Goal: Navigation & Orientation: Find specific page/section

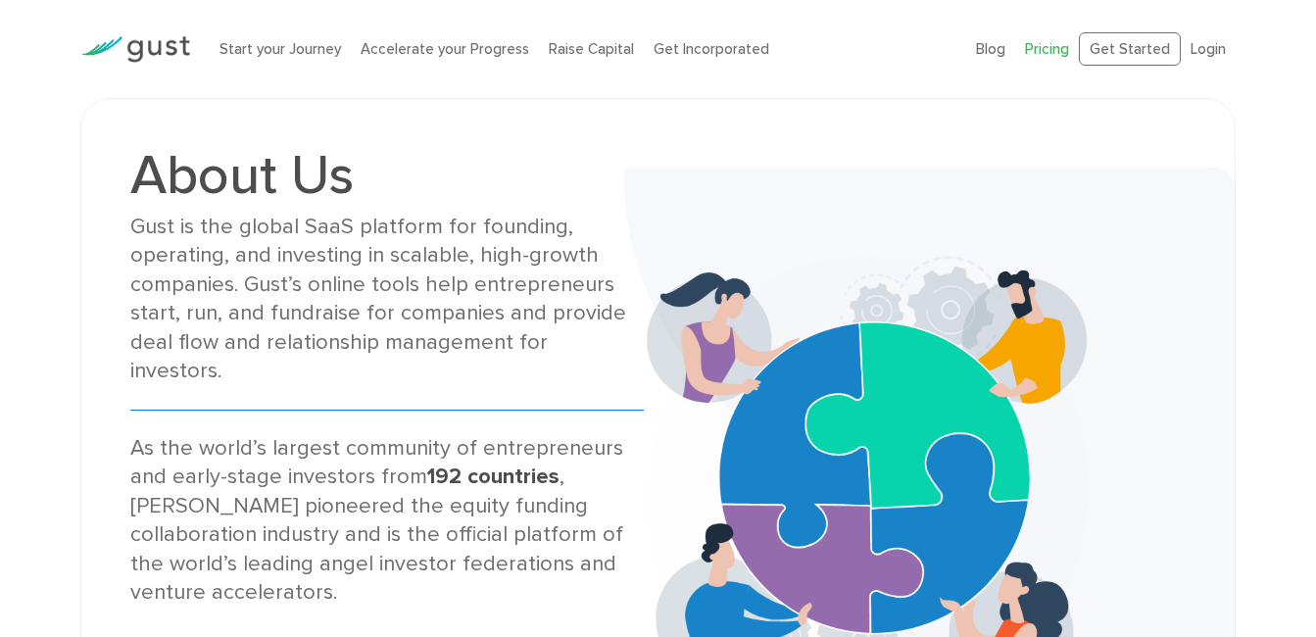
click at [1048, 48] on link "Pricing" at bounding box center [1047, 49] width 44 height 18
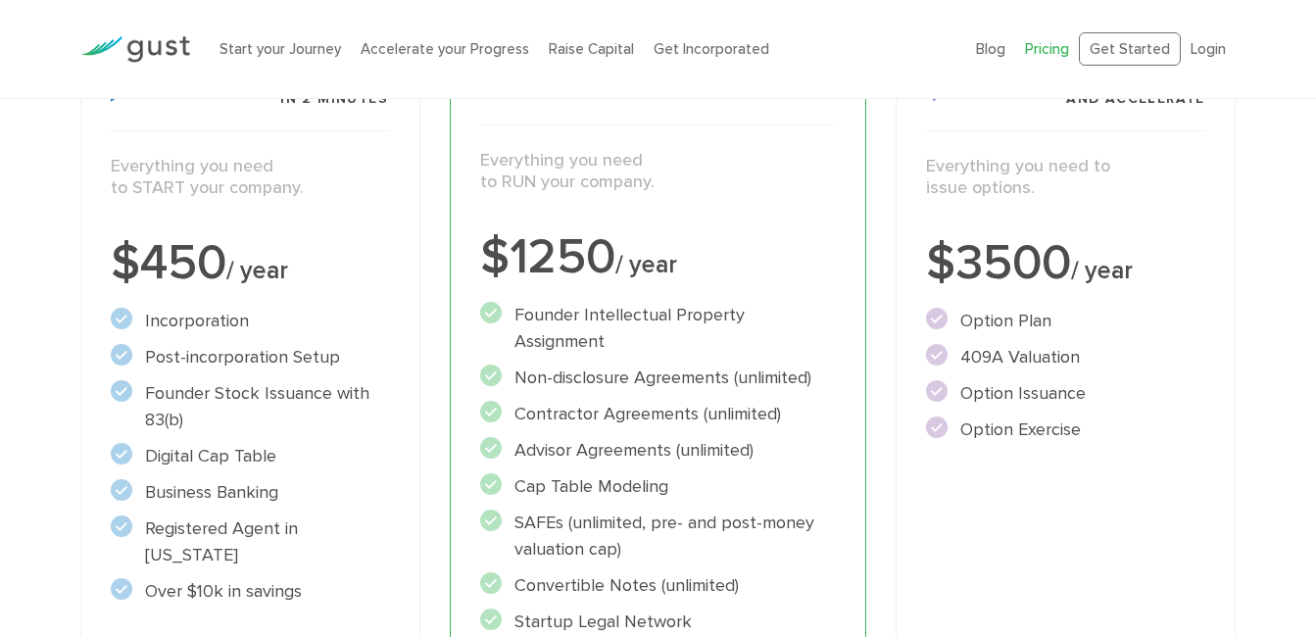
scroll to position [294, 0]
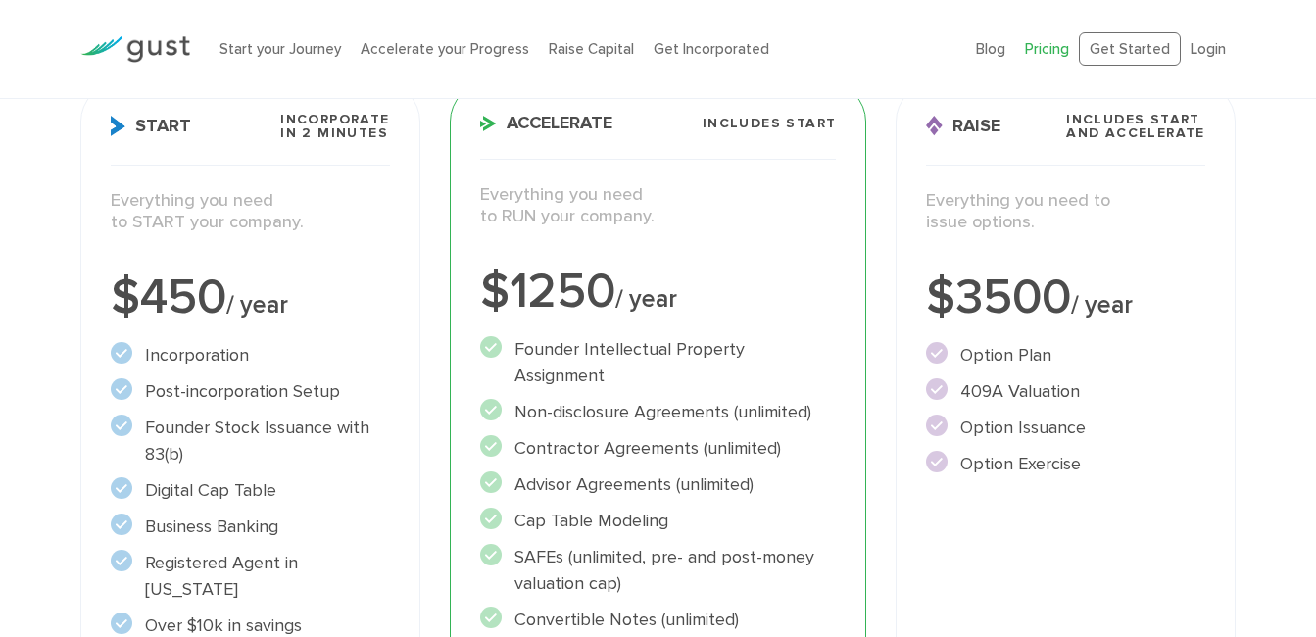
drag, startPoint x: 0, startPoint y: 0, endPoint x: 885, endPoint y: 69, distance: 887.5
click at [885, 69] on div "Start your Journey Accelerate your Progress Raise Capital Get Incorporated" at bounding box center [583, 50] width 756 height 62
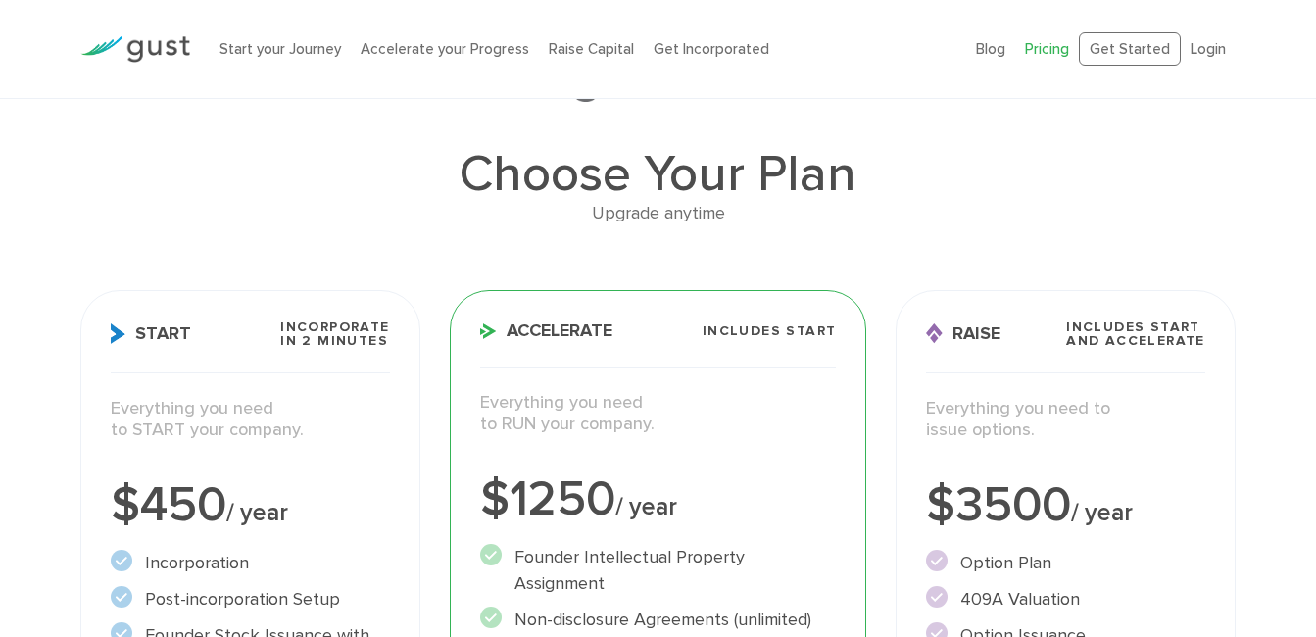
scroll to position [0, 0]
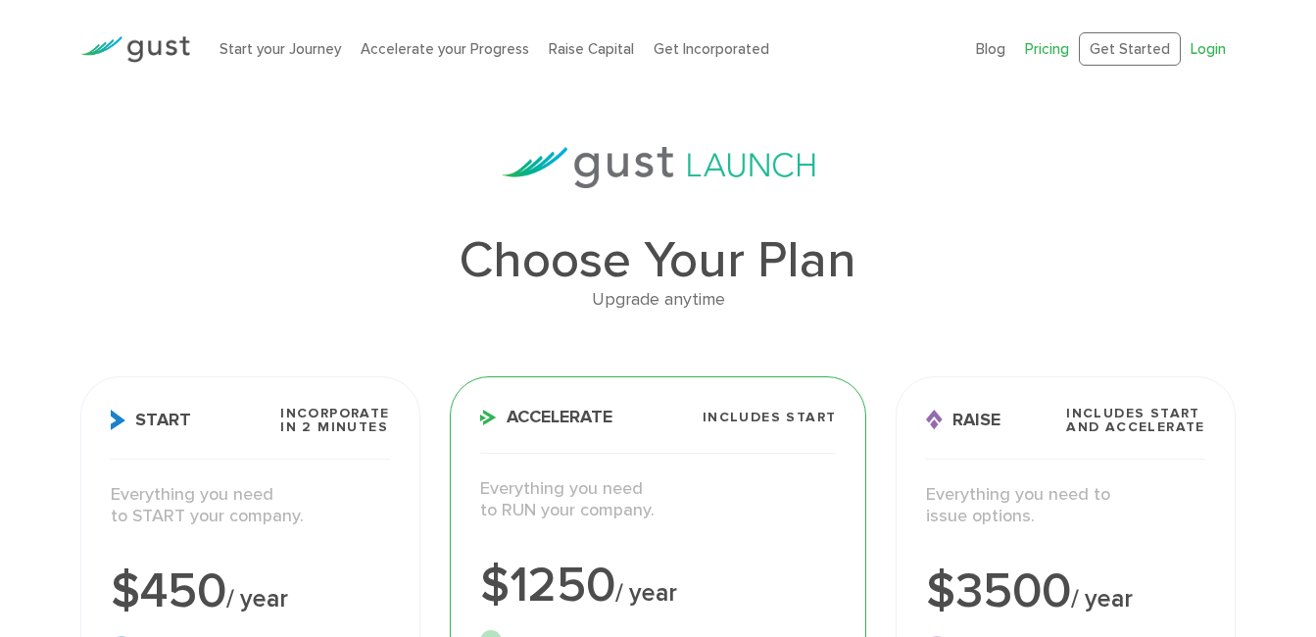
click at [1212, 44] on link "Login" at bounding box center [1208, 49] width 35 height 18
